Goal: Use online tool/utility

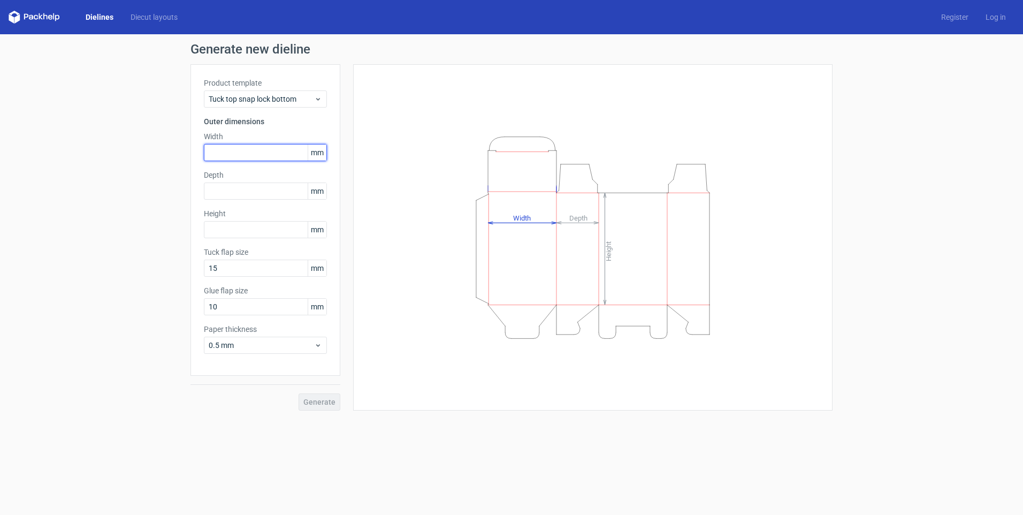
click at [252, 153] on input "text" at bounding box center [265, 152] width 123 height 17
type input "375"
click at [247, 187] on input "text" at bounding box center [265, 190] width 123 height 17
type input "290"
click at [257, 231] on input "text" at bounding box center [265, 229] width 123 height 17
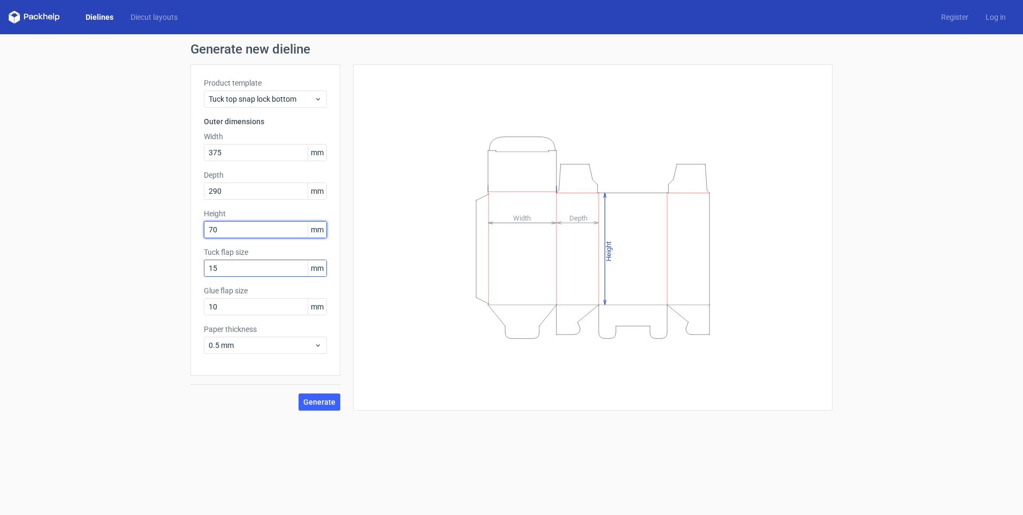
type input "70"
click at [250, 269] on input "15" at bounding box center [265, 267] width 123 height 17
click at [142, 16] on link "Diecut layouts" at bounding box center [154, 17] width 64 height 11
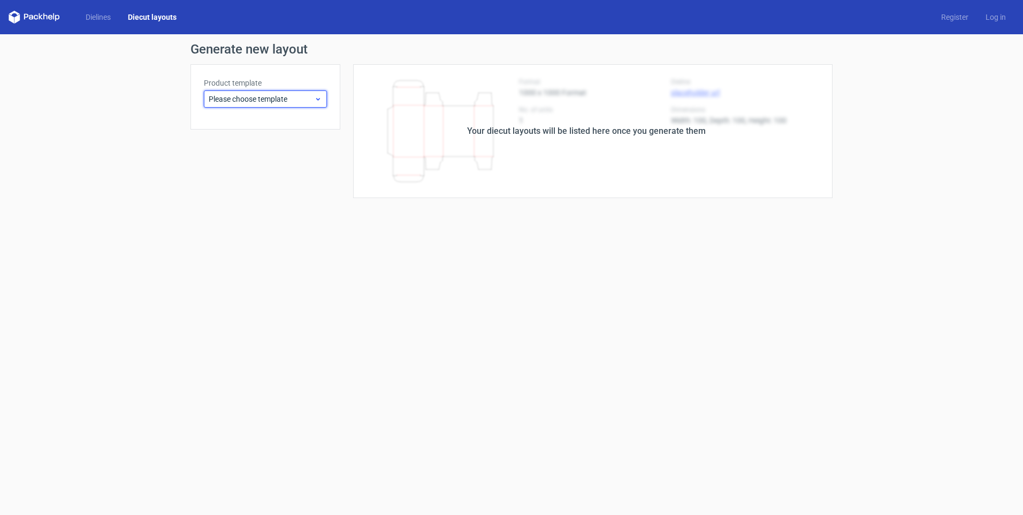
click at [279, 96] on span "Please choose template" at bounding box center [261, 99] width 105 height 11
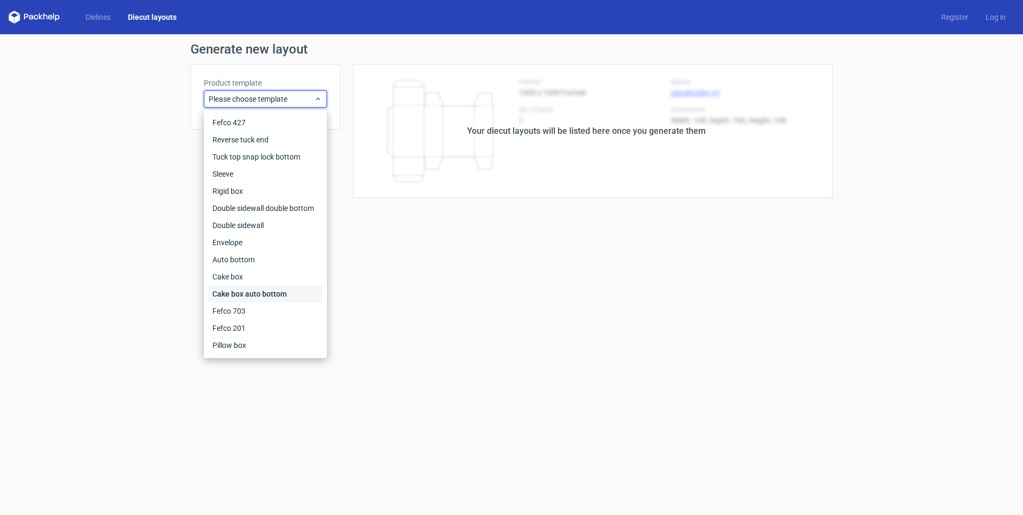
click at [300, 289] on div "Cake box auto bottom" at bounding box center [265, 293] width 114 height 17
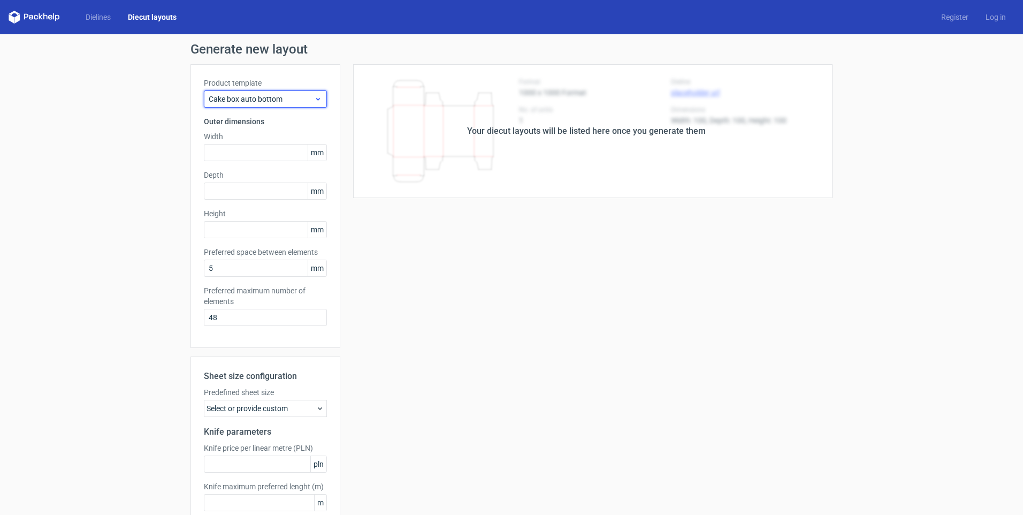
click at [314, 97] on icon at bounding box center [318, 99] width 8 height 9
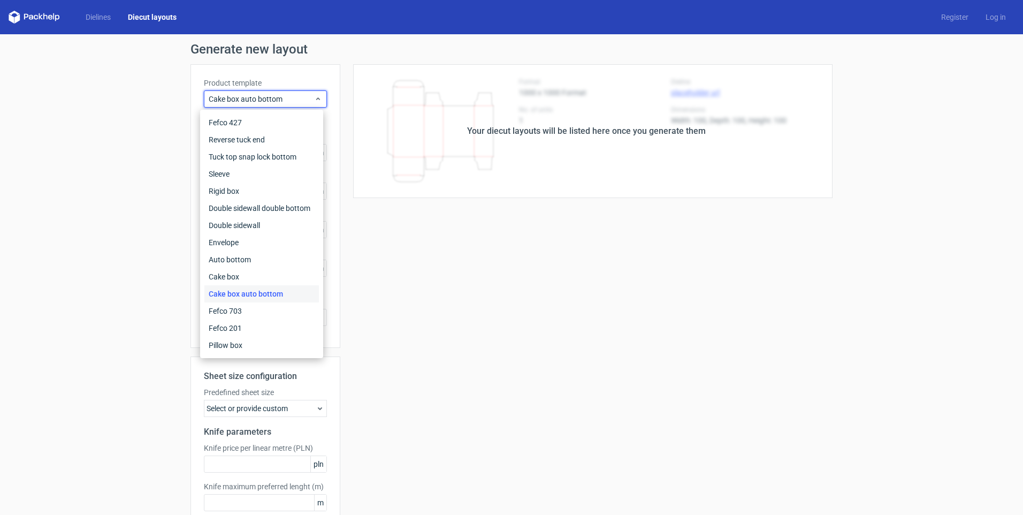
click at [244, 292] on div "Cake box auto bottom" at bounding box center [261, 293] width 114 height 17
